Goal: Information Seeking & Learning: Learn about a topic

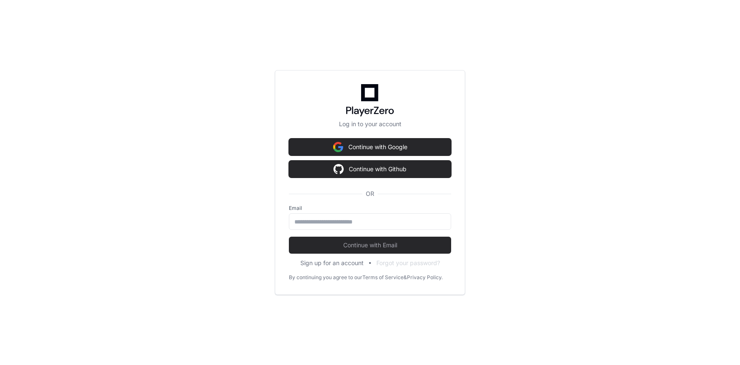
scroll to position [48, 0]
click at [334, 217] on input "email" at bounding box center [369, 221] width 151 height 8
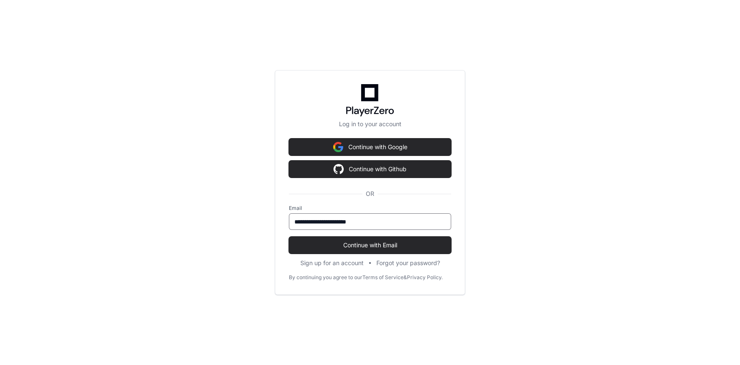
type input "**********"
click at [289, 237] on button "Continue with Email" at bounding box center [370, 245] width 162 height 17
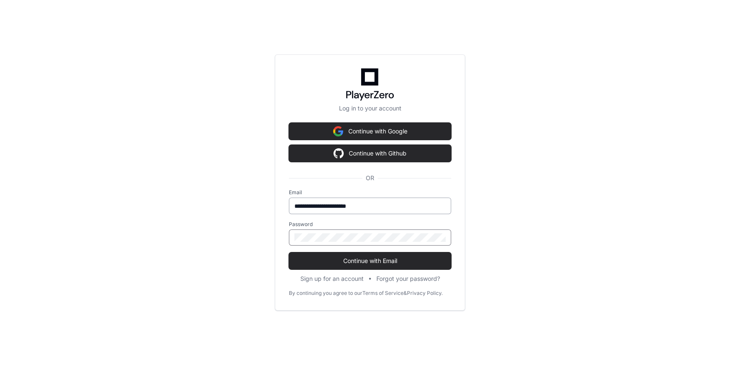
click at [289, 252] on button "Continue with Email" at bounding box center [370, 260] width 162 height 17
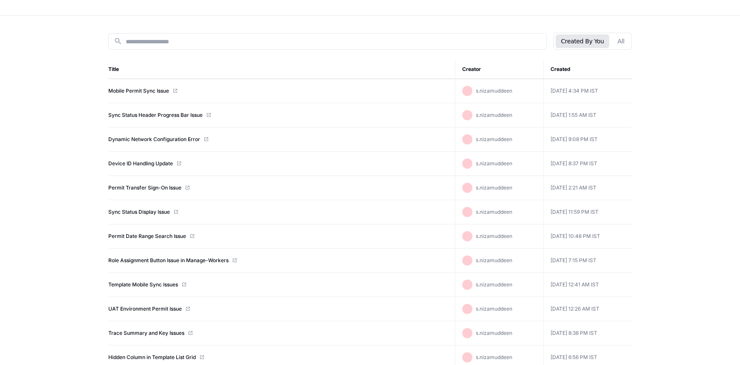
scroll to position [91, 0]
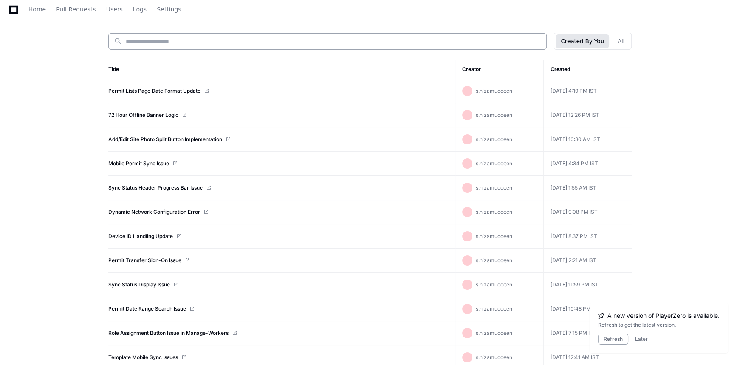
click at [187, 43] on input at bounding box center [333, 41] width 415 height 8
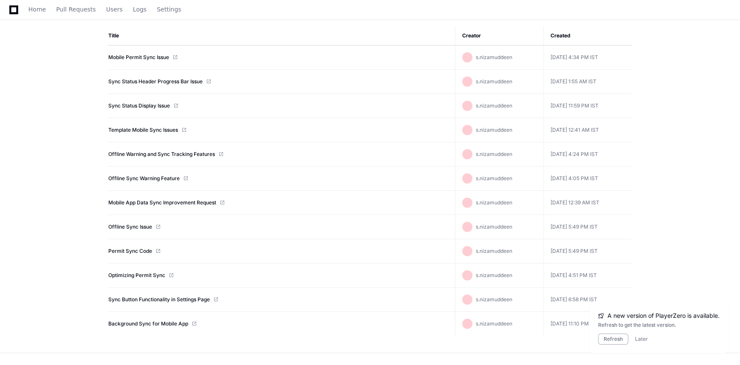
scroll to position [161, 0]
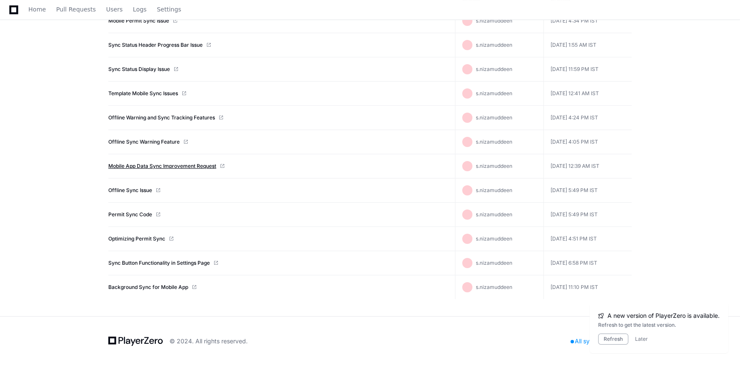
type input "****"
click at [163, 166] on link "Mobile App Data Sync Improvement Request" at bounding box center [162, 166] width 108 height 7
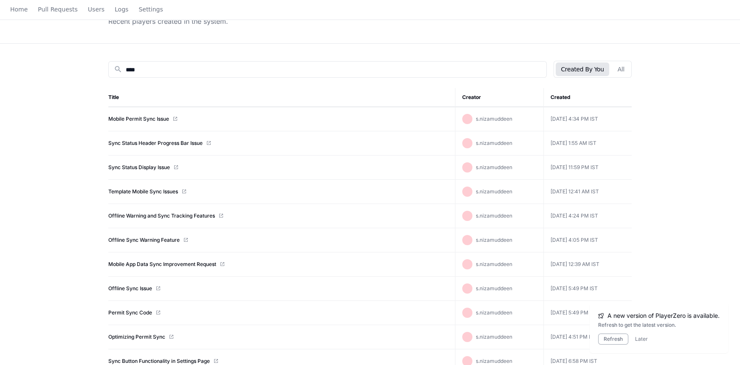
scroll to position [123, 0]
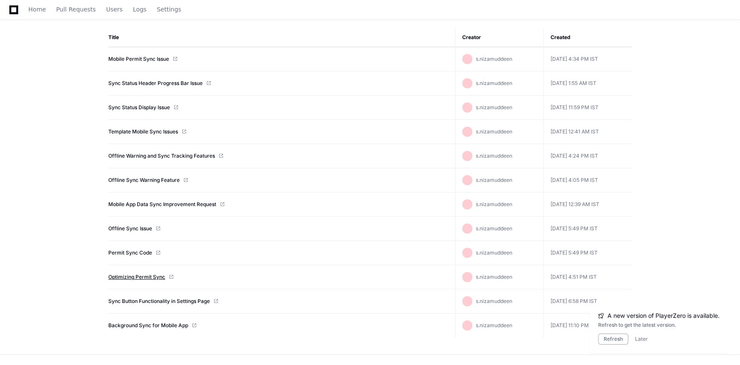
click at [151, 276] on link "Optimizing Permit Sync" at bounding box center [136, 277] width 57 height 7
click at [150, 252] on link "Permit Sync Code" at bounding box center [130, 252] width 44 height 7
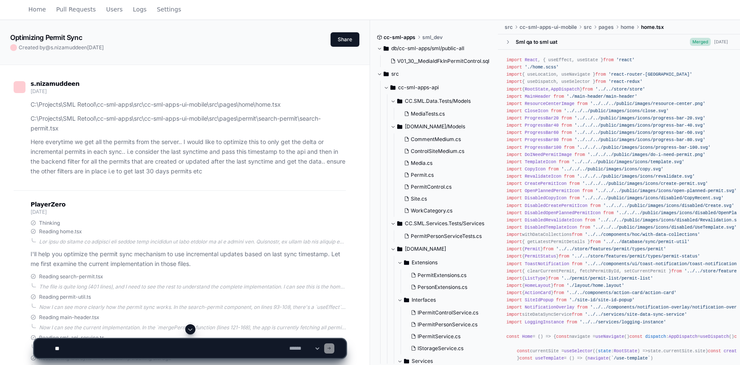
scroll to position [38, 0]
